Goal: Transaction & Acquisition: Subscribe to service/newsletter

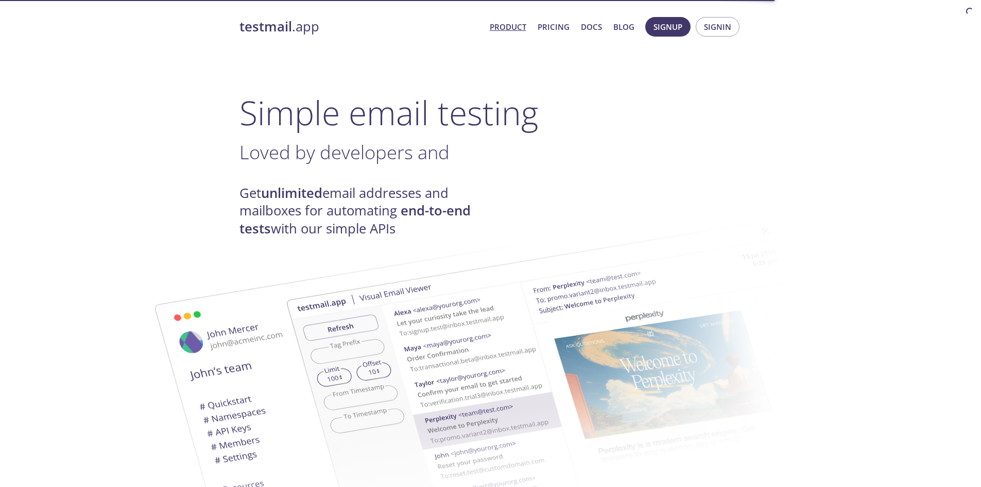
click at [382, 127] on h1 "Simple email testing" at bounding box center [491, 113] width 503 height 40
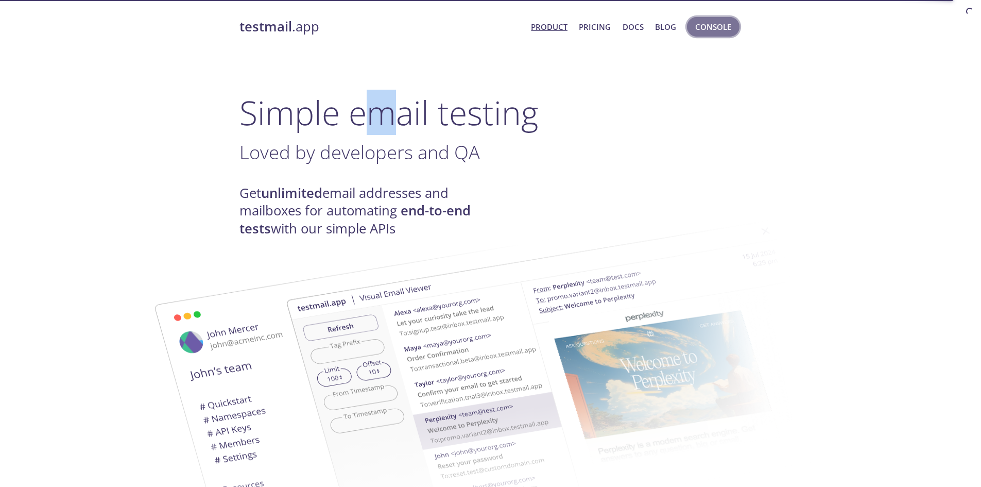
click at [724, 28] on span "Console" at bounding box center [713, 26] width 36 height 13
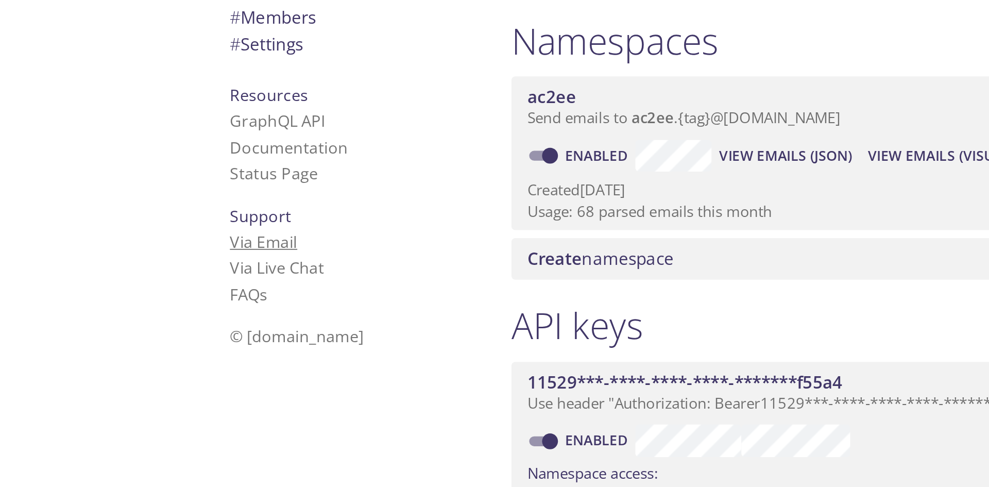
click at [266, 247] on link "Via Email" at bounding box center [264, 246] width 35 height 11
click at [262, 259] on link "Via Live Chat" at bounding box center [271, 259] width 49 height 11
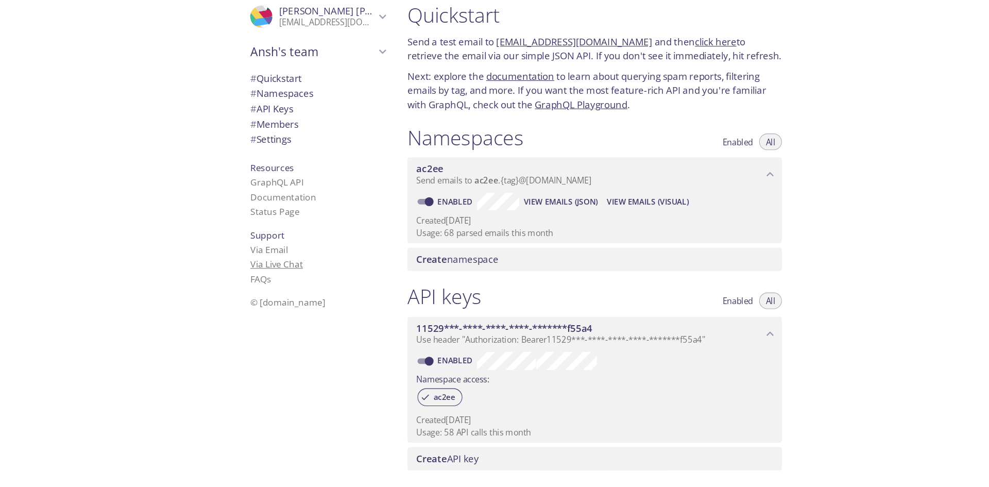
click at [262, 256] on link "Via Live Chat" at bounding box center [271, 259] width 49 height 11
click at [275, 258] on link "Via Live Chat" at bounding box center [271, 259] width 49 height 11
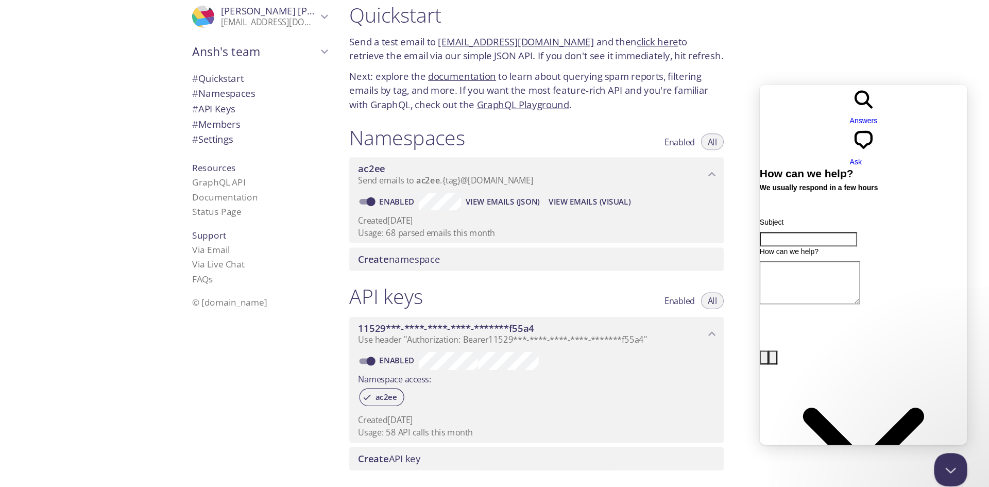
click at [843, 114] on span "Answers" at bounding box center [856, 118] width 26 height 8
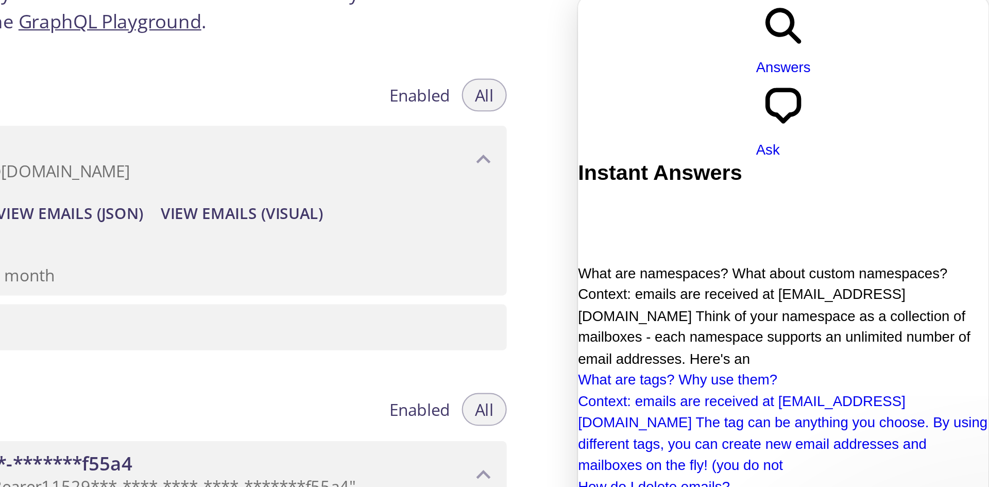
scroll to position [7, 0]
click at [688, 133] on span "Context: emails are received at [EMAIL_ADDRESS][DOMAIN_NAME] Think of your name…" at bounding box center [670, 152] width 184 height 38
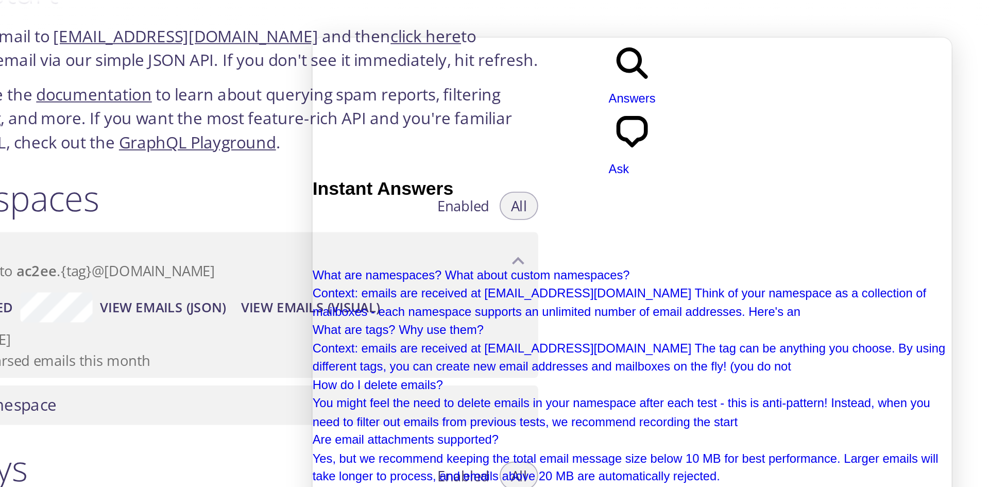
scroll to position [33, 0]
drag, startPoint x: 413, startPoint y: 121, endPoint x: 478, endPoint y: 179, distance: 87.2
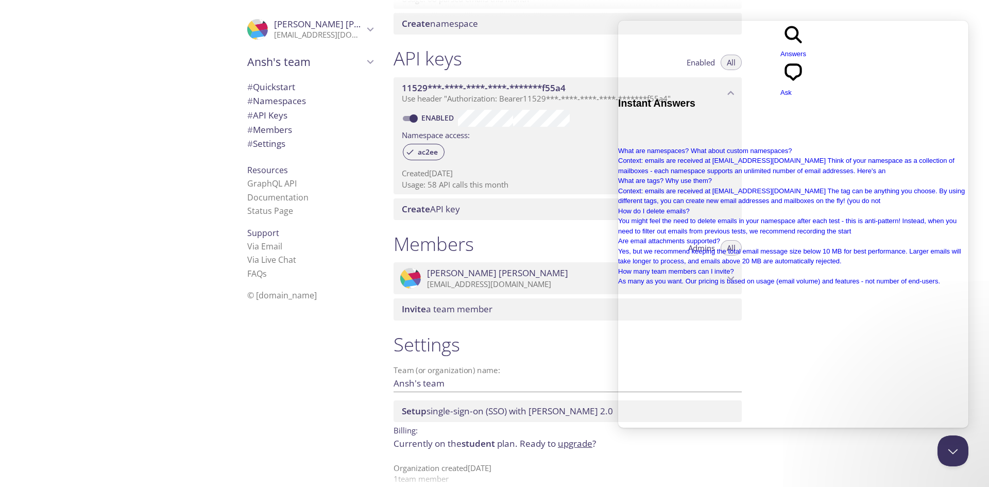
scroll to position [232, 0]
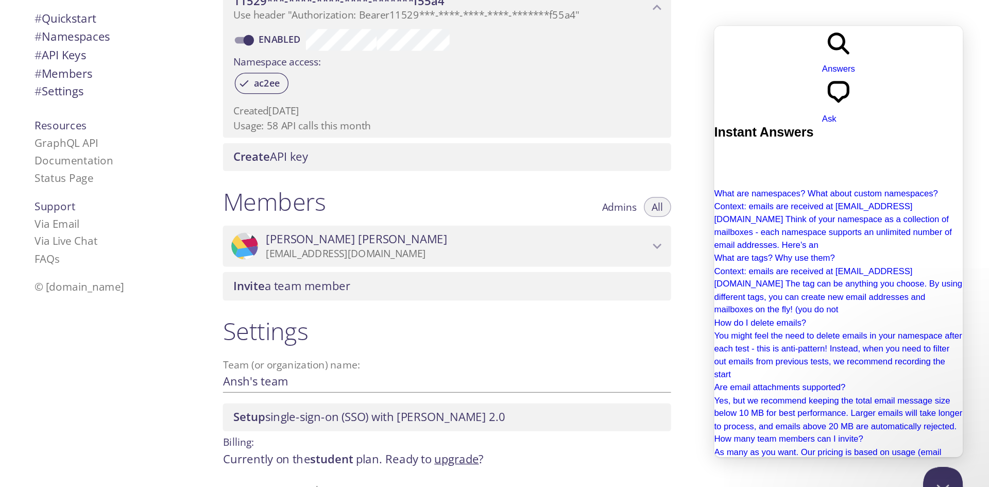
scroll to position [160, 0]
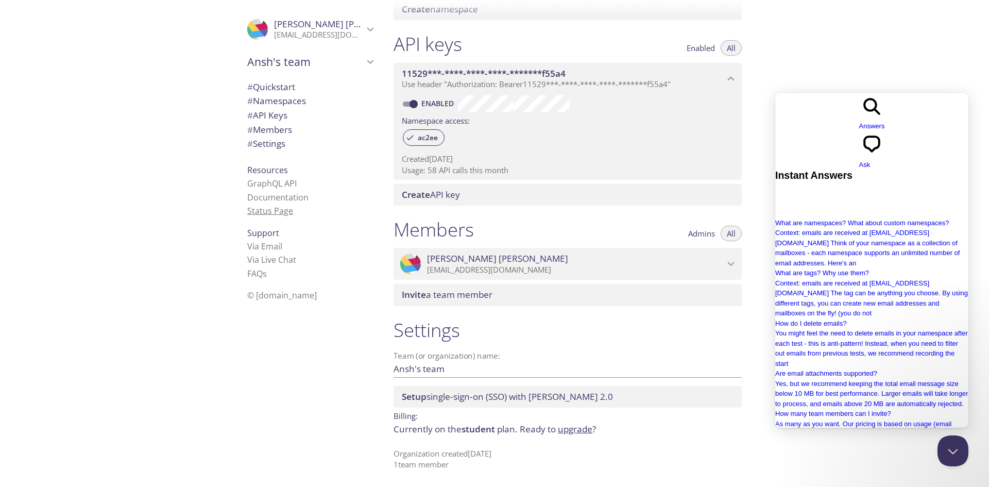
click at [260, 211] on link "Status Page" at bounding box center [270, 210] width 46 height 11
click at [281, 127] on span "# Members" at bounding box center [269, 130] width 45 height 12
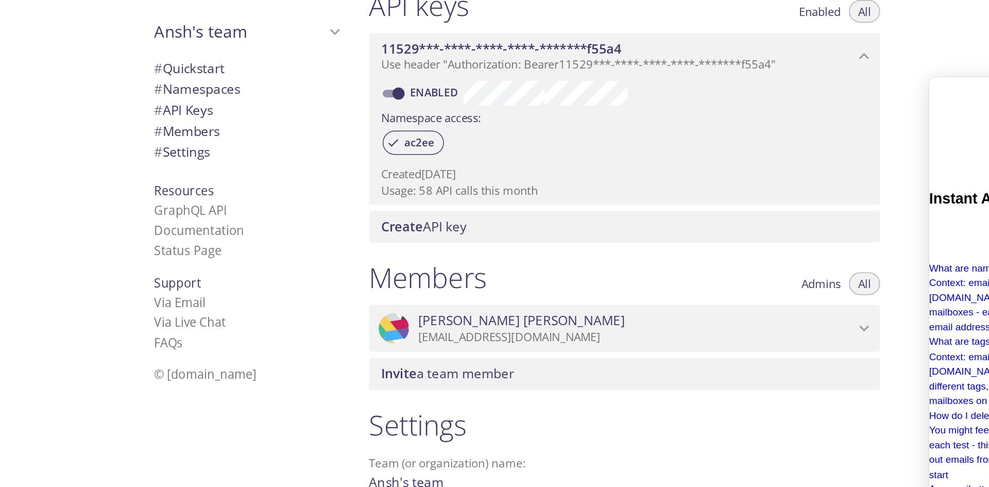
drag, startPoint x: 492, startPoint y: 169, endPoint x: 482, endPoint y: 194, distance: 26.3
click at [482, 194] on div "API keys Enabled All 11529***-****-****-****-*******f55a4 Use header "Authoriza…" at bounding box center [567, 118] width 365 height 185
click at [482, 194] on span "Create API key" at bounding box center [570, 194] width 336 height 11
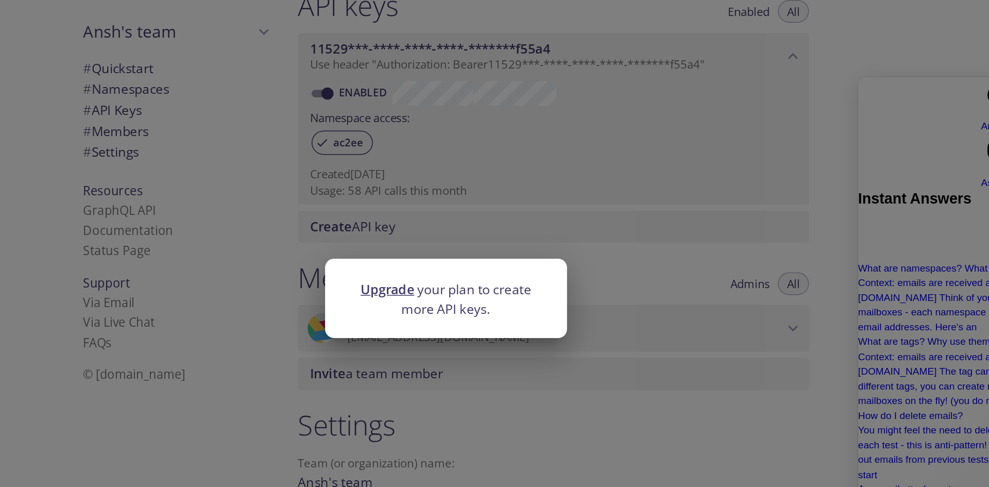
click at [596, 199] on div "Upgrade your plan to create more API keys." at bounding box center [494, 243] width 989 height 487
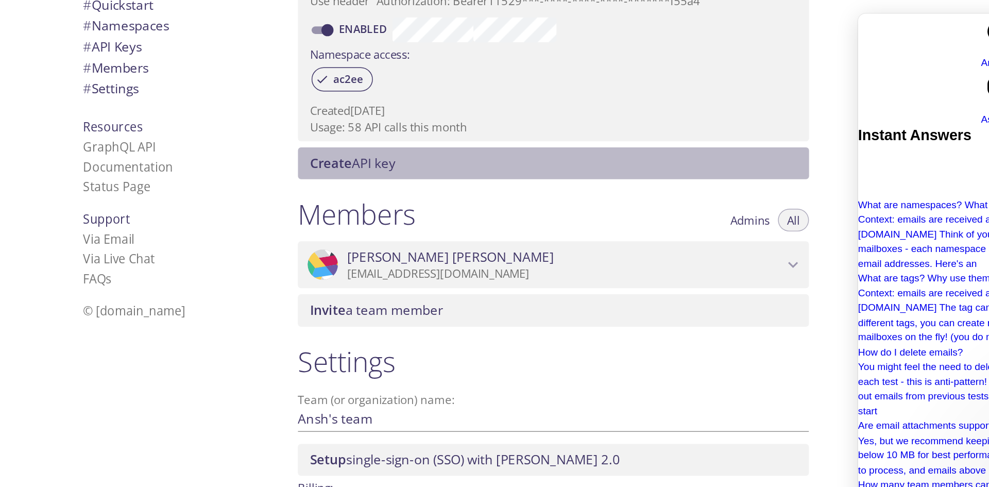
click at [445, 198] on span "Create API key" at bounding box center [431, 195] width 58 height 12
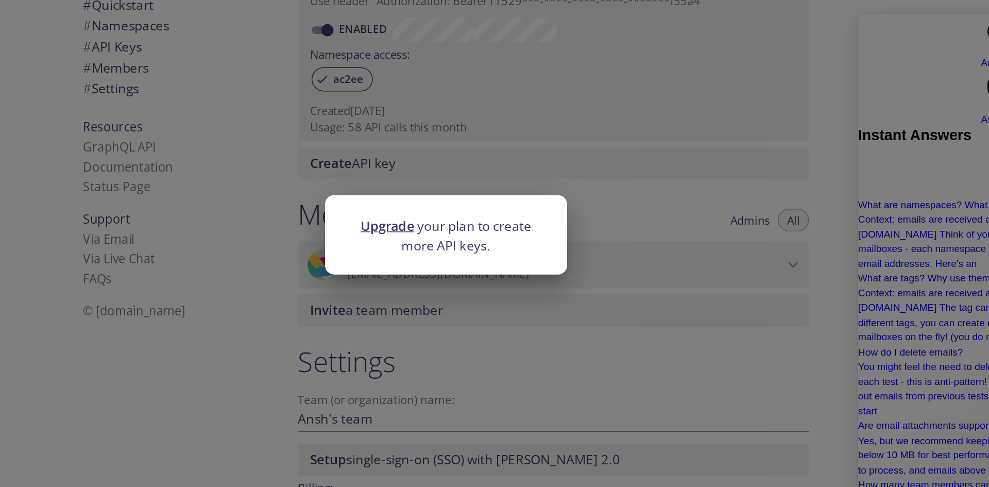
click at [476, 190] on div "Upgrade your plan to create more API keys." at bounding box center [494, 243] width 989 height 487
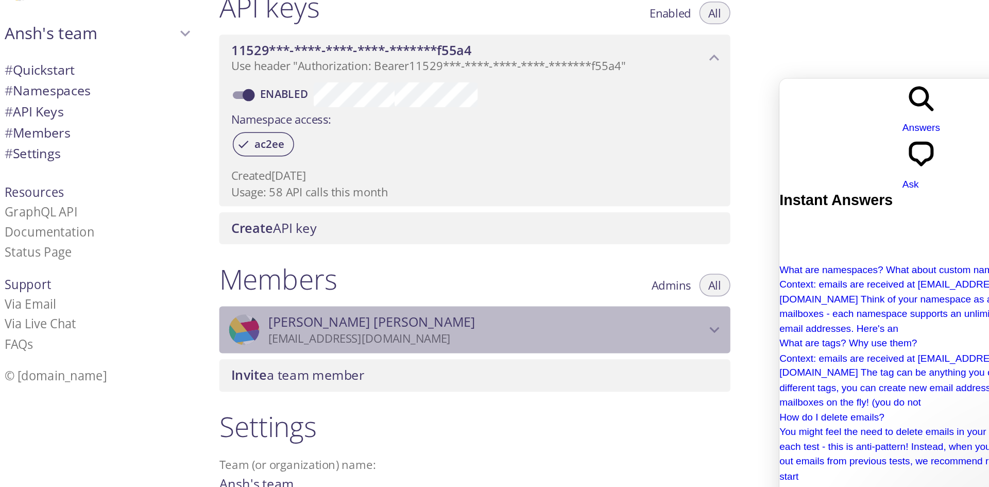
click at [680, 258] on span "Ansh Varshney" at bounding box center [575, 258] width 297 height 11
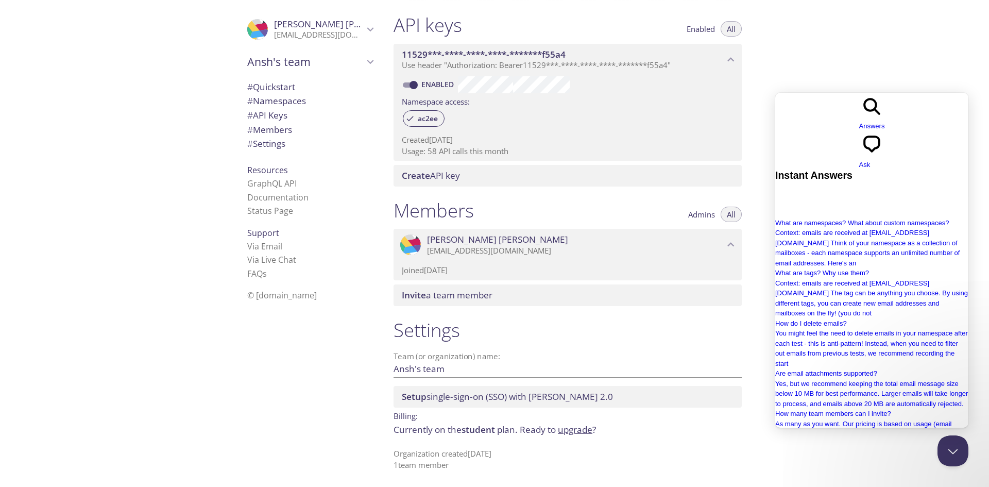
click at [576, 425] on link "upgrade" at bounding box center [575, 429] width 35 height 12
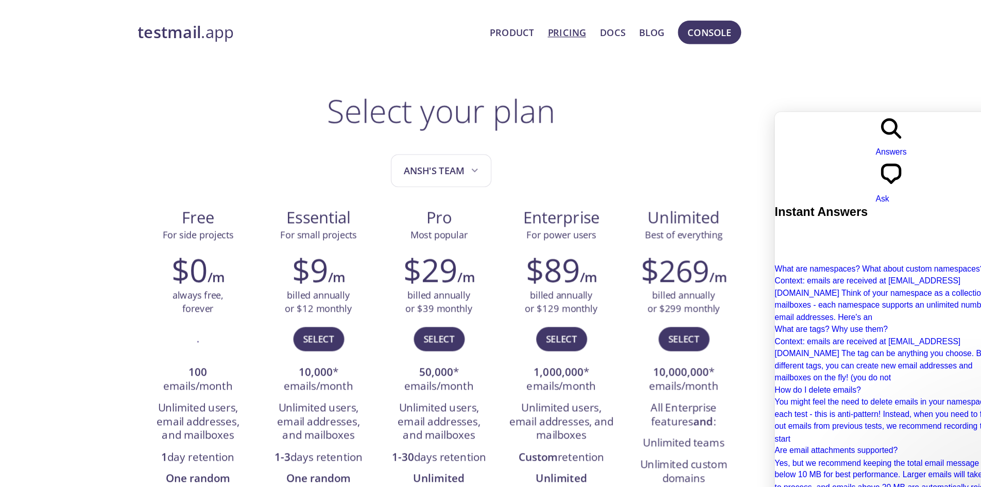
click at [292, 23] on link "testmail .app" at bounding box center [382, 27] width 284 height 18
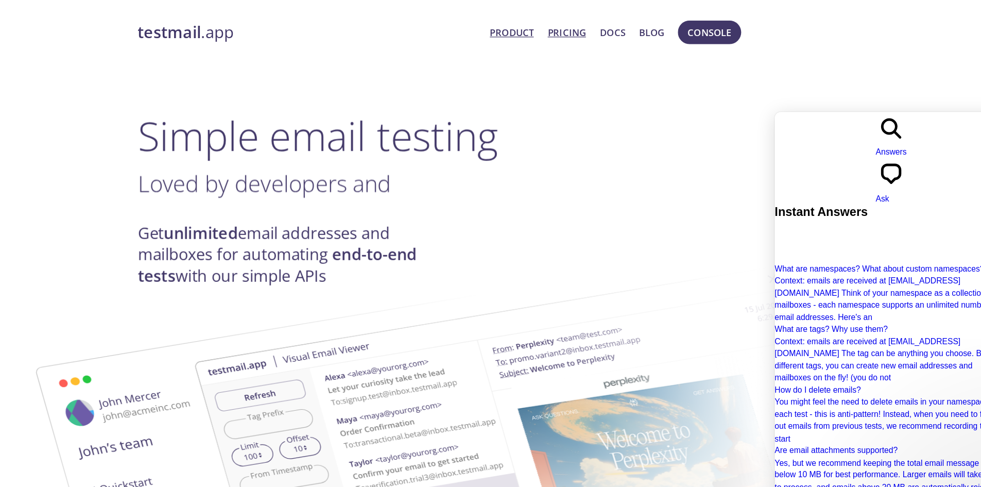
click at [601, 30] on link "Pricing" at bounding box center [595, 26] width 32 height 13
